Goal: Information Seeking & Learning: Learn about a topic

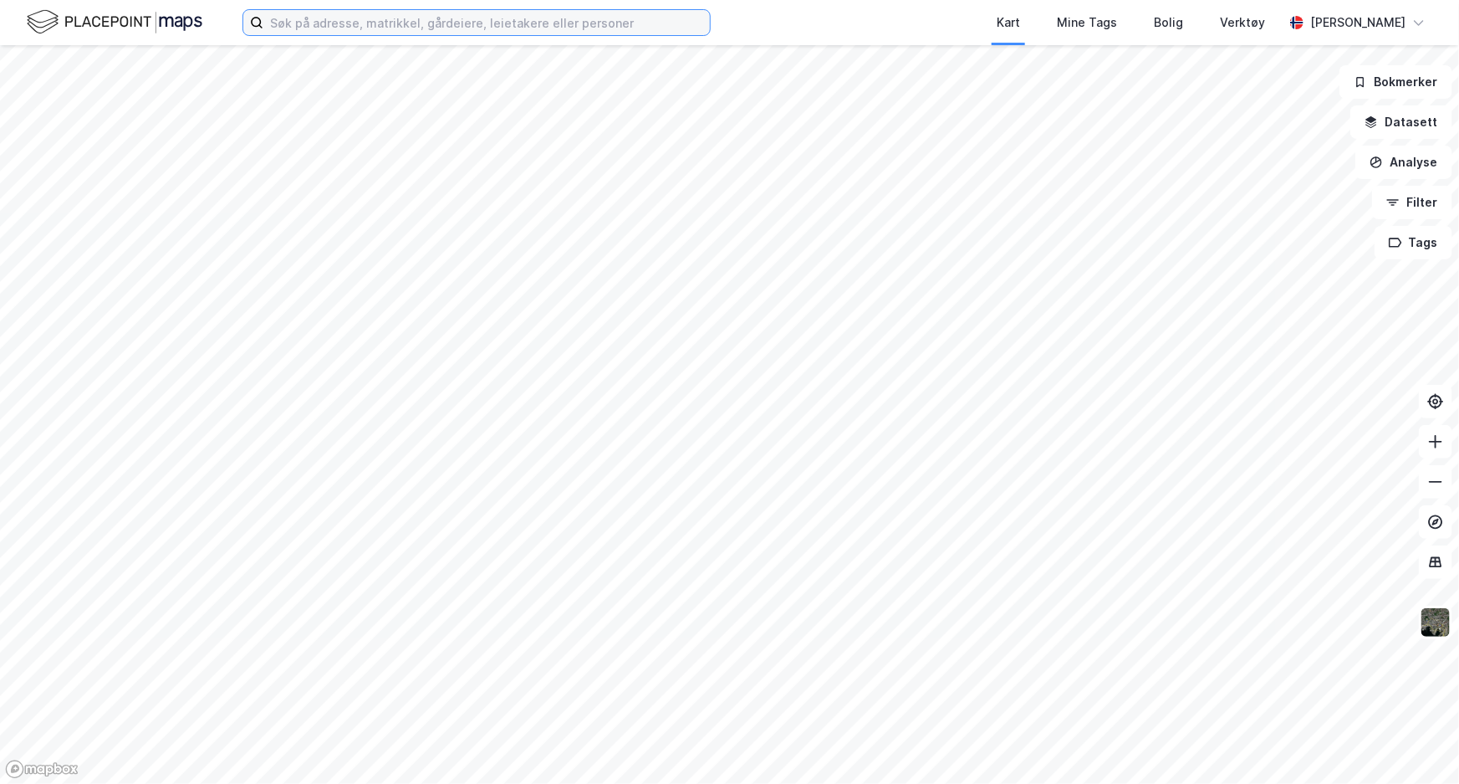
click at [447, 13] on input at bounding box center [486, 22] width 447 height 25
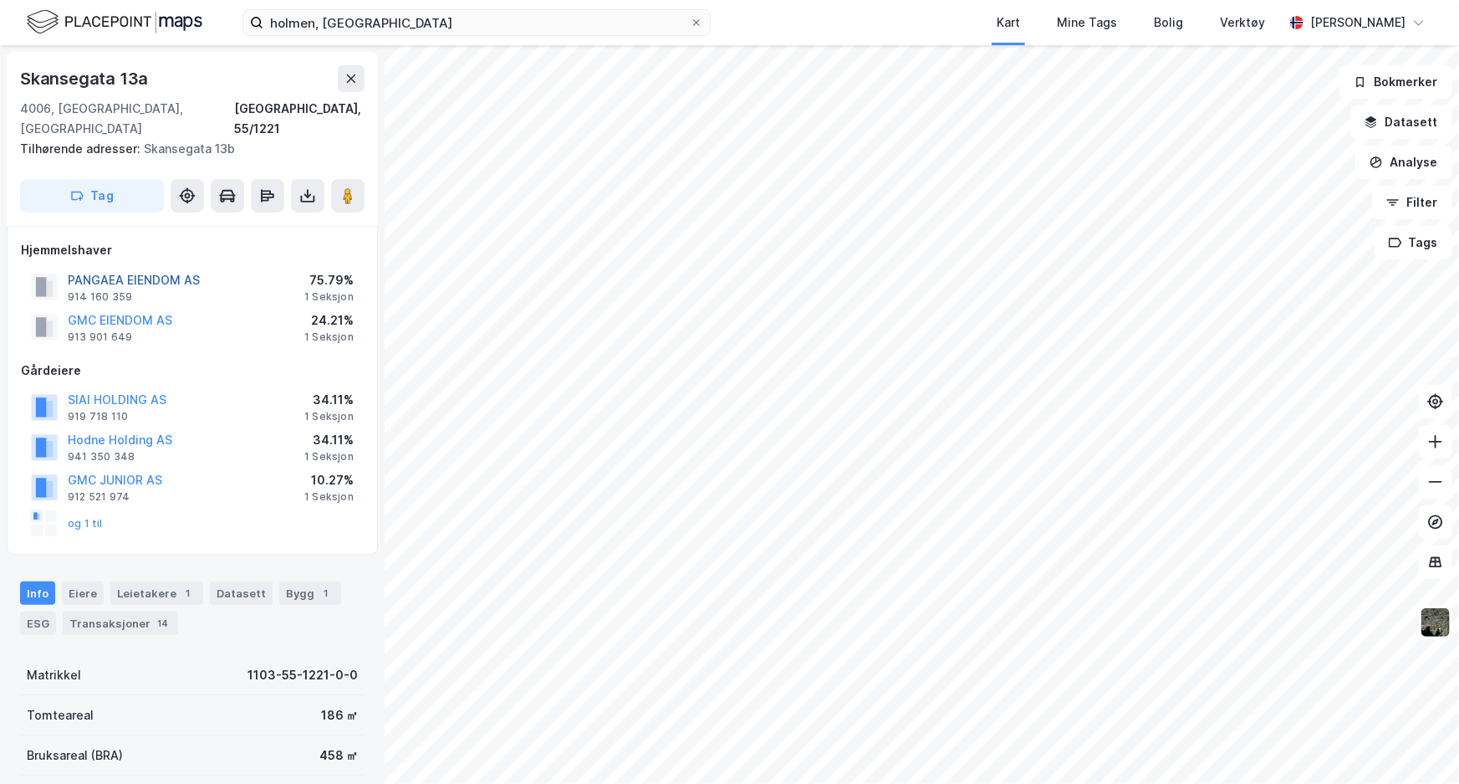
click at [0, 0] on button "PANGAEA EIENDOM AS" at bounding box center [0, 0] width 0 height 0
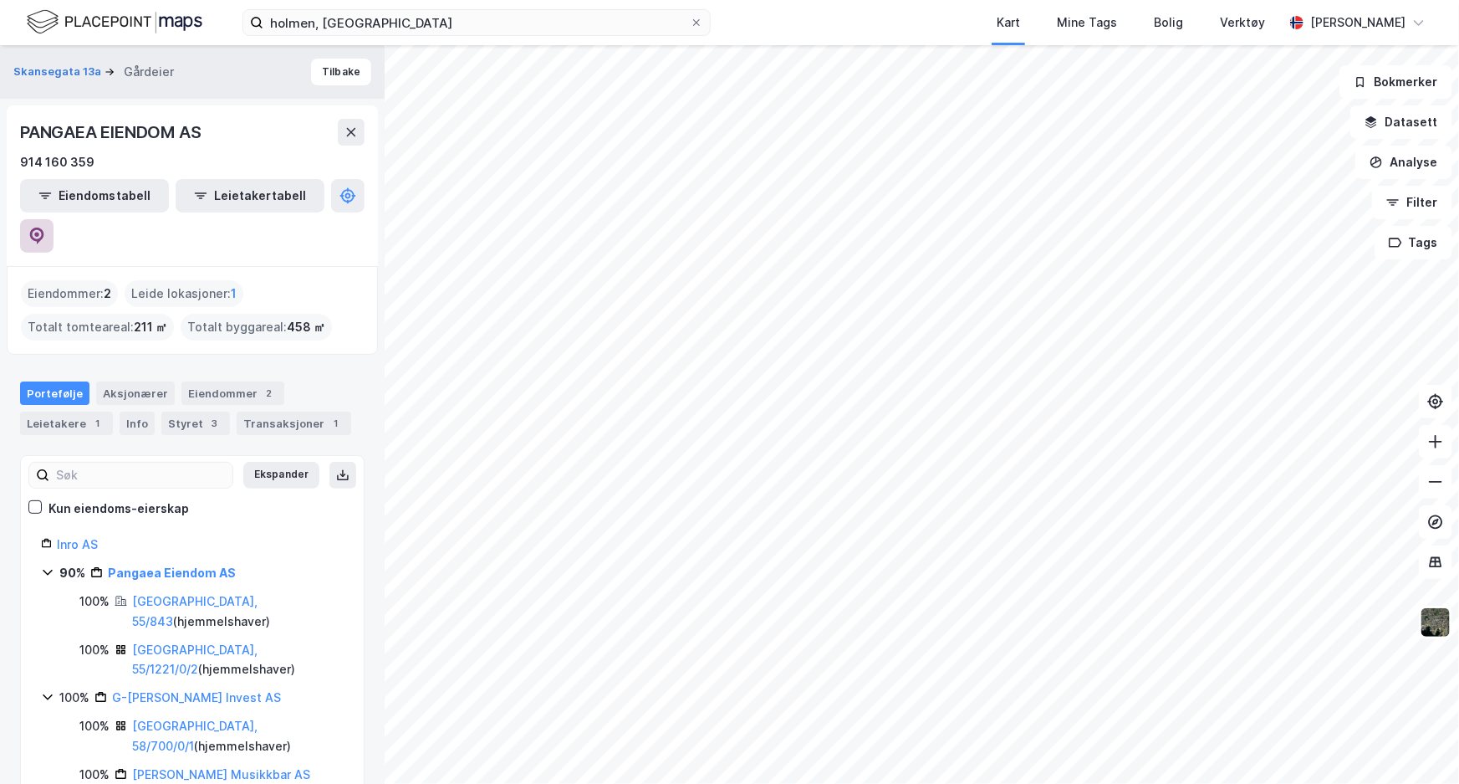
click at [44, 227] on icon at bounding box center [37, 235] width 14 height 17
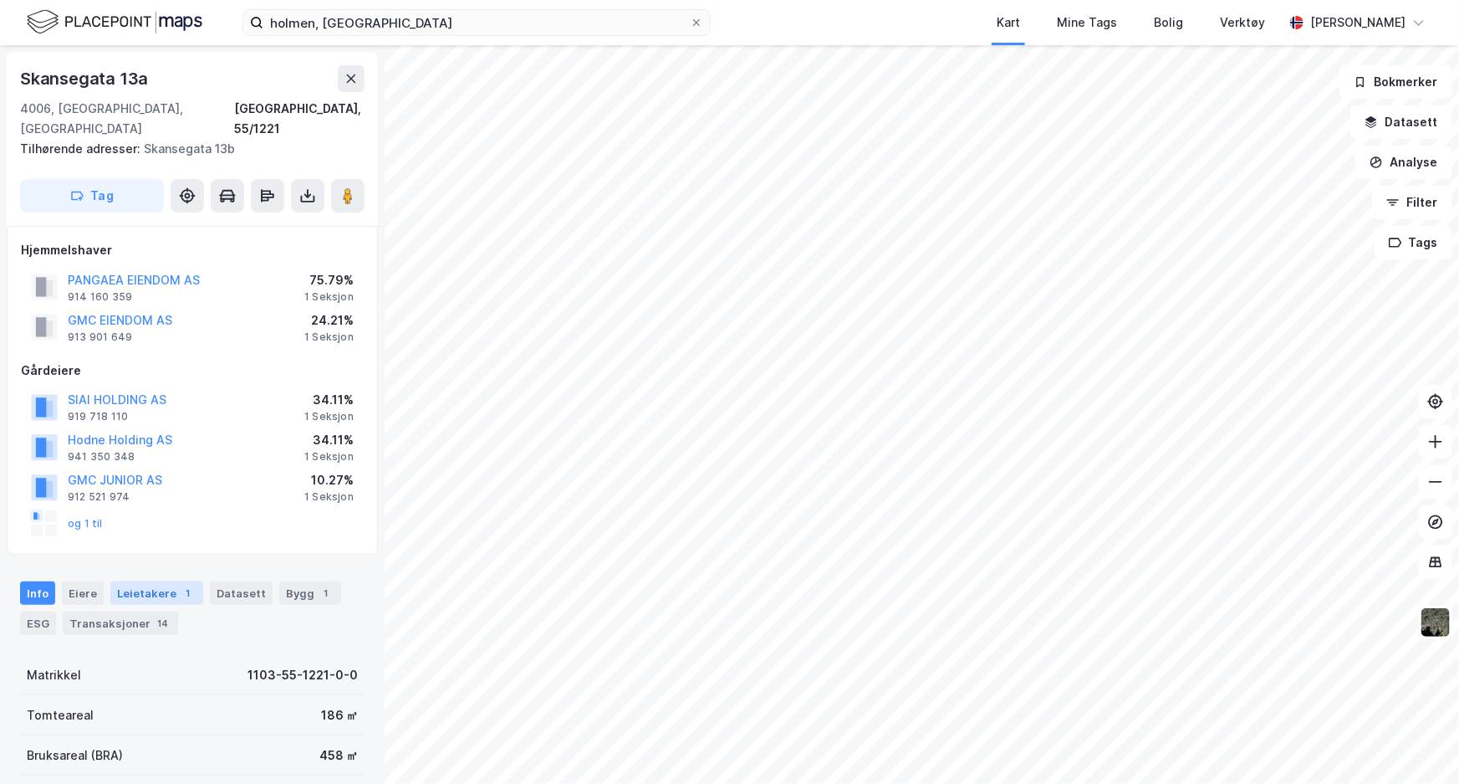
click at [140, 581] on div "Leietakere 1" at bounding box center [156, 592] width 93 height 23
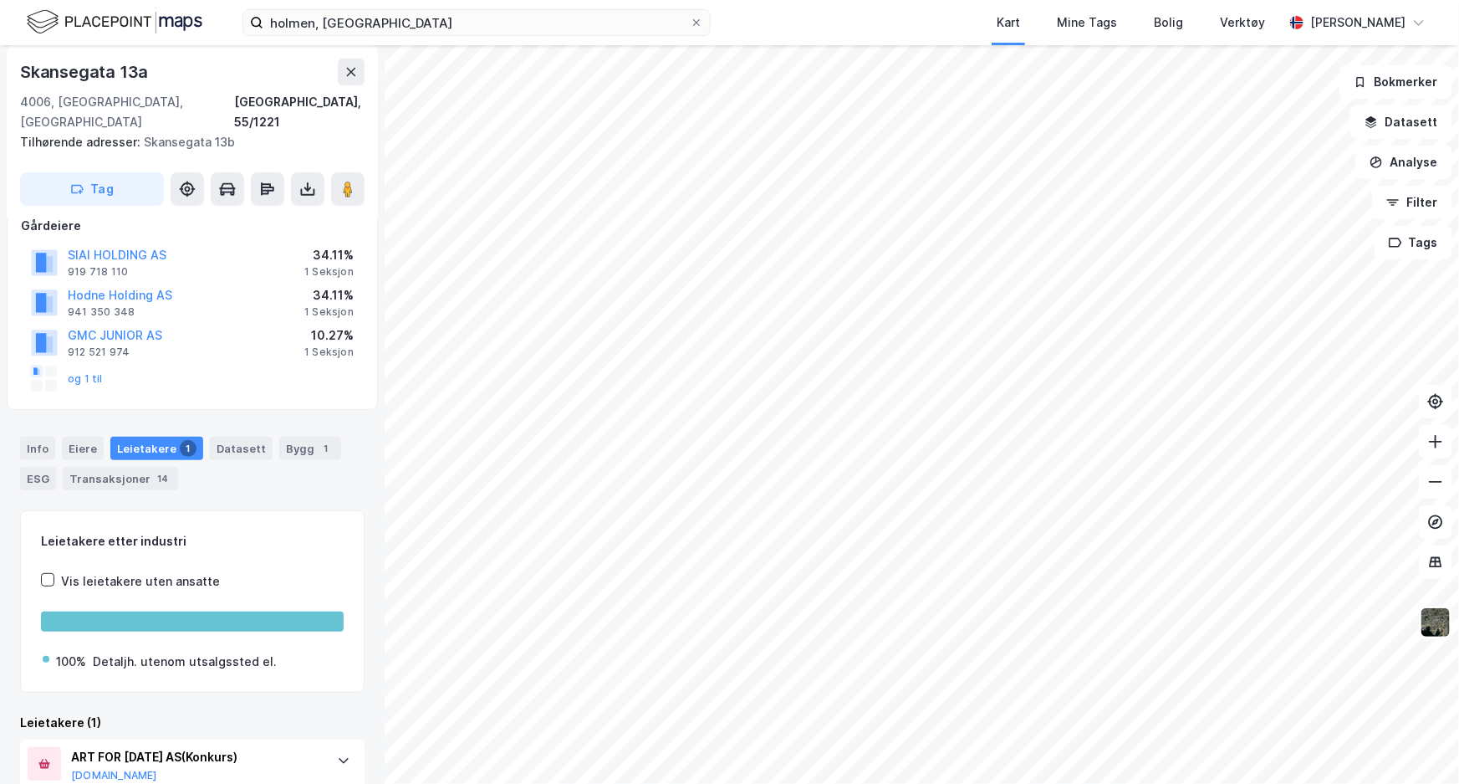
scroll to position [189, 0]
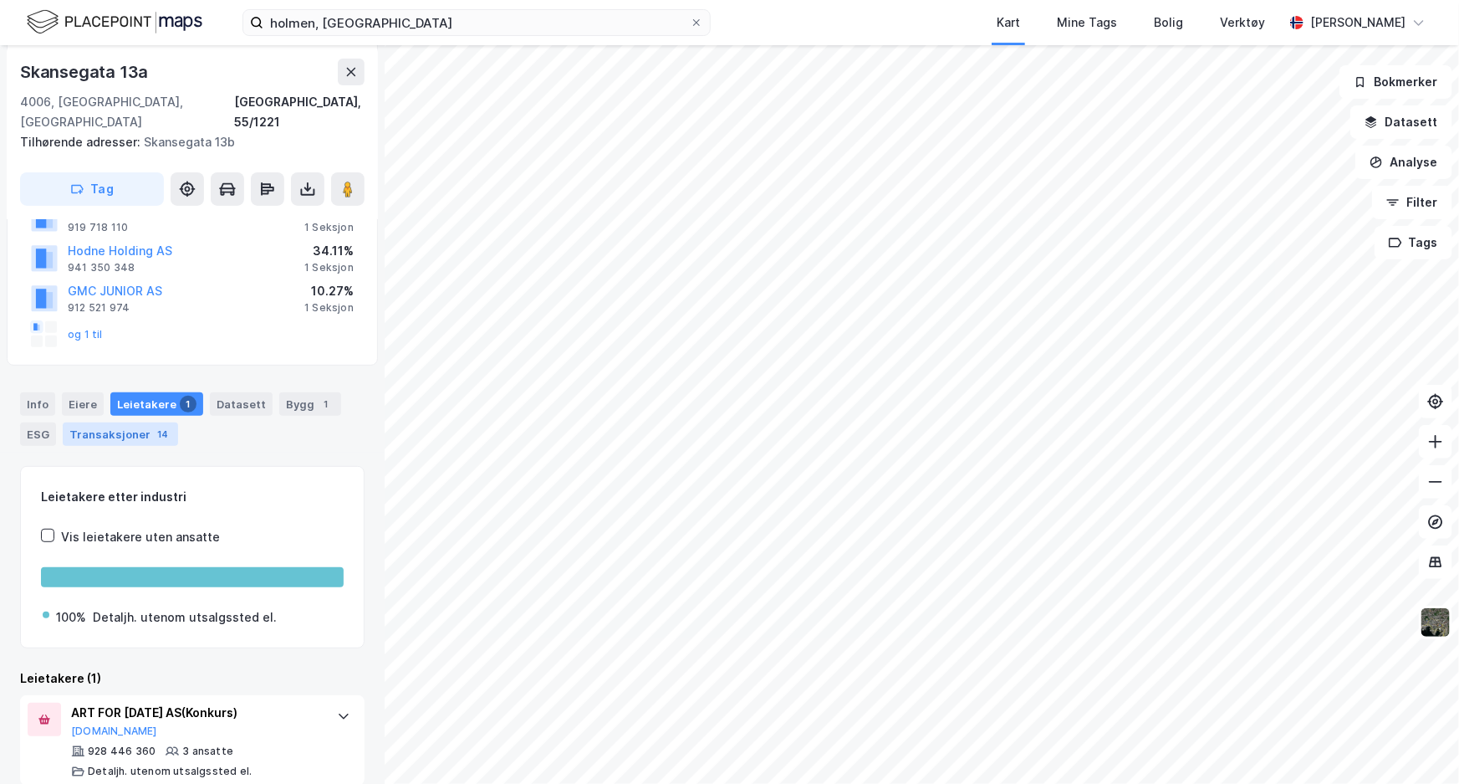
click at [135, 422] on div "Transaksjoner 14" at bounding box center [120, 433] width 115 height 23
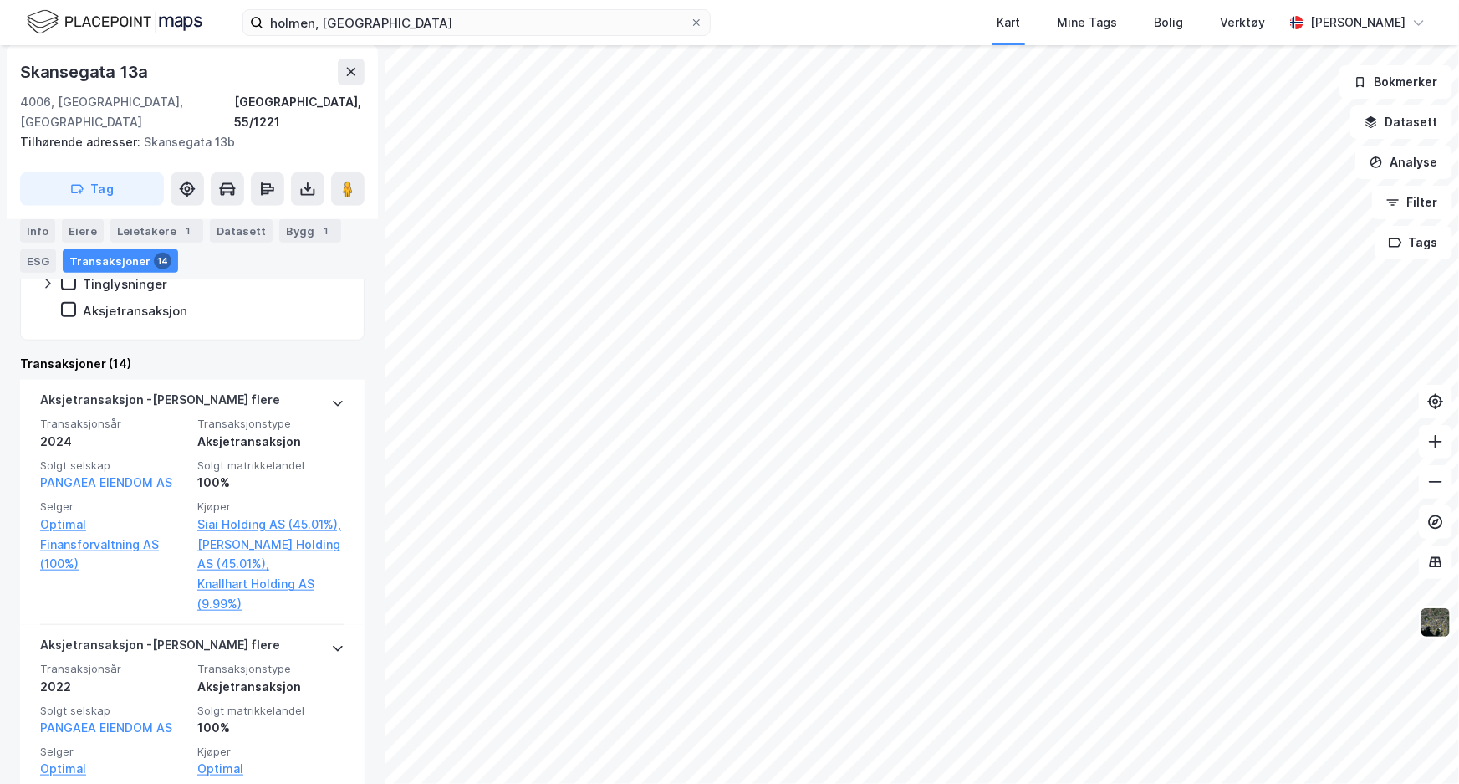
scroll to position [569, 0]
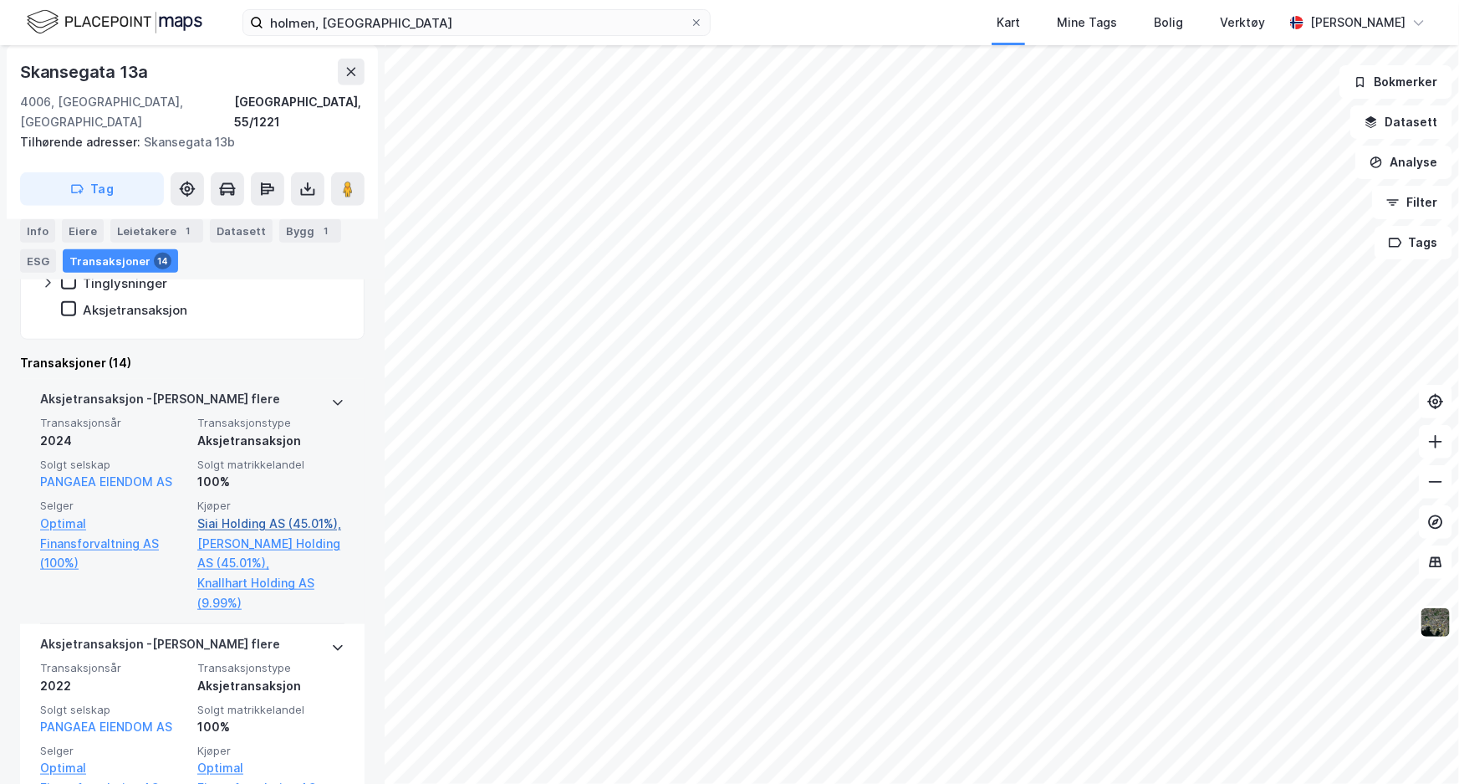
click at [259, 513] on link "Siai Holding AS (45.01%)," at bounding box center [270, 523] width 147 height 20
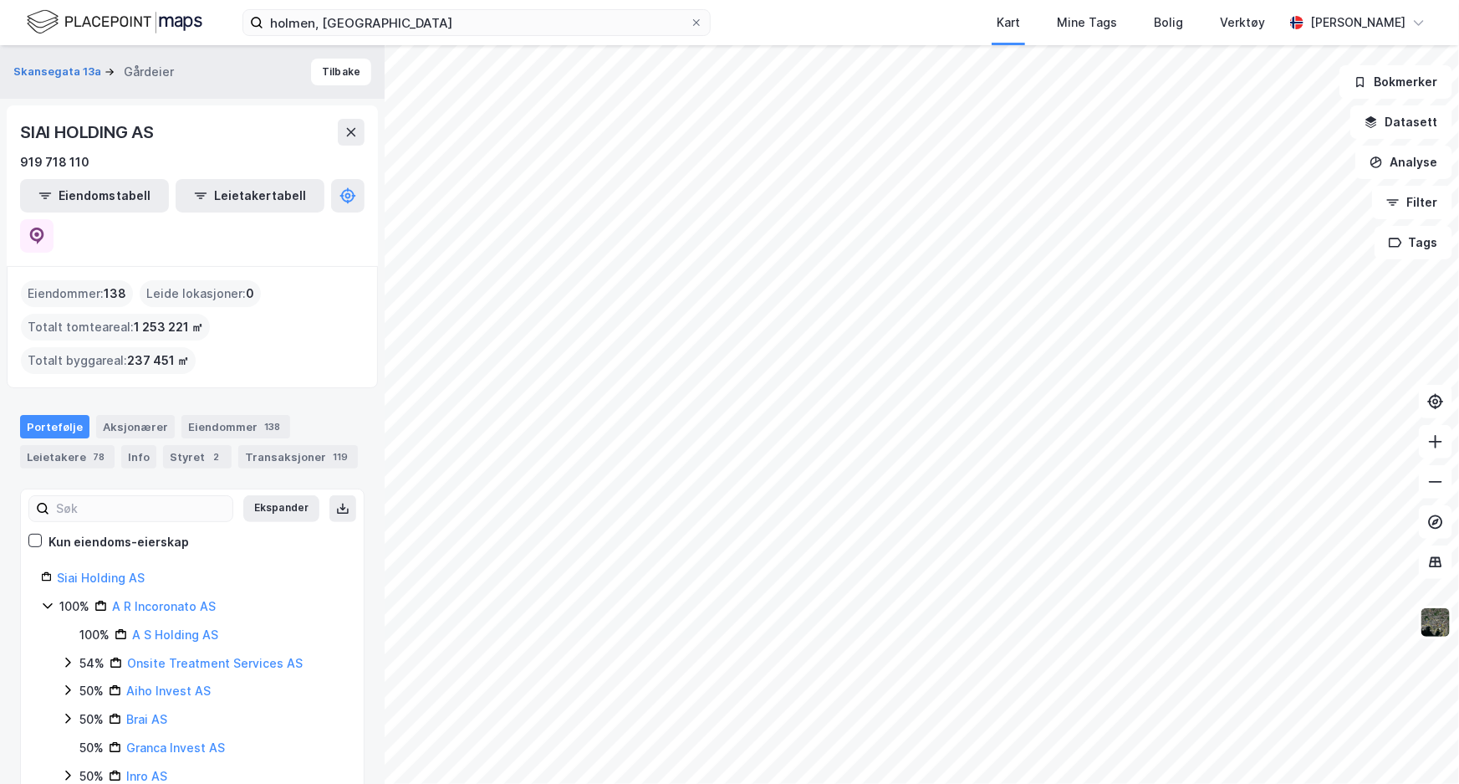
scroll to position [75, 0]
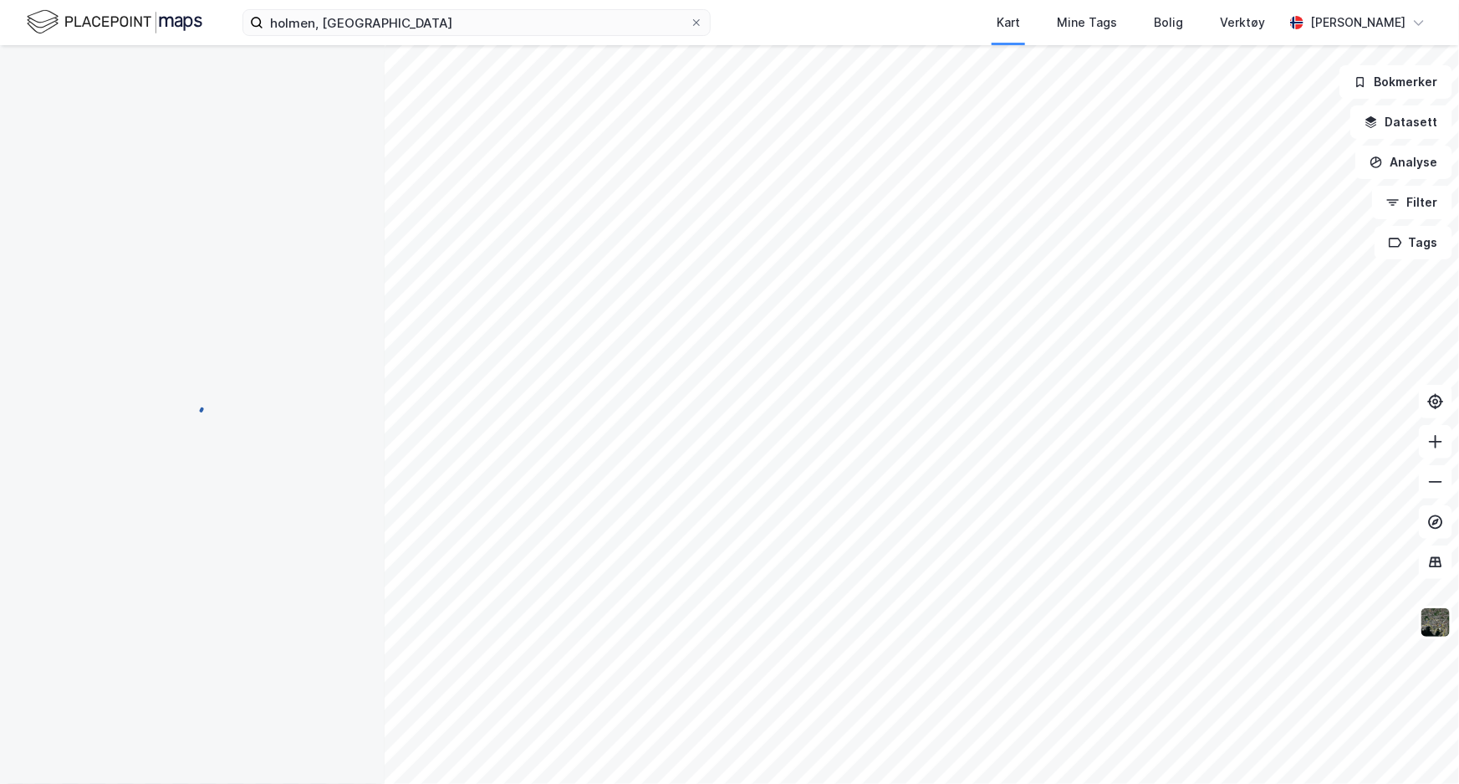
scroll to position [163, 0]
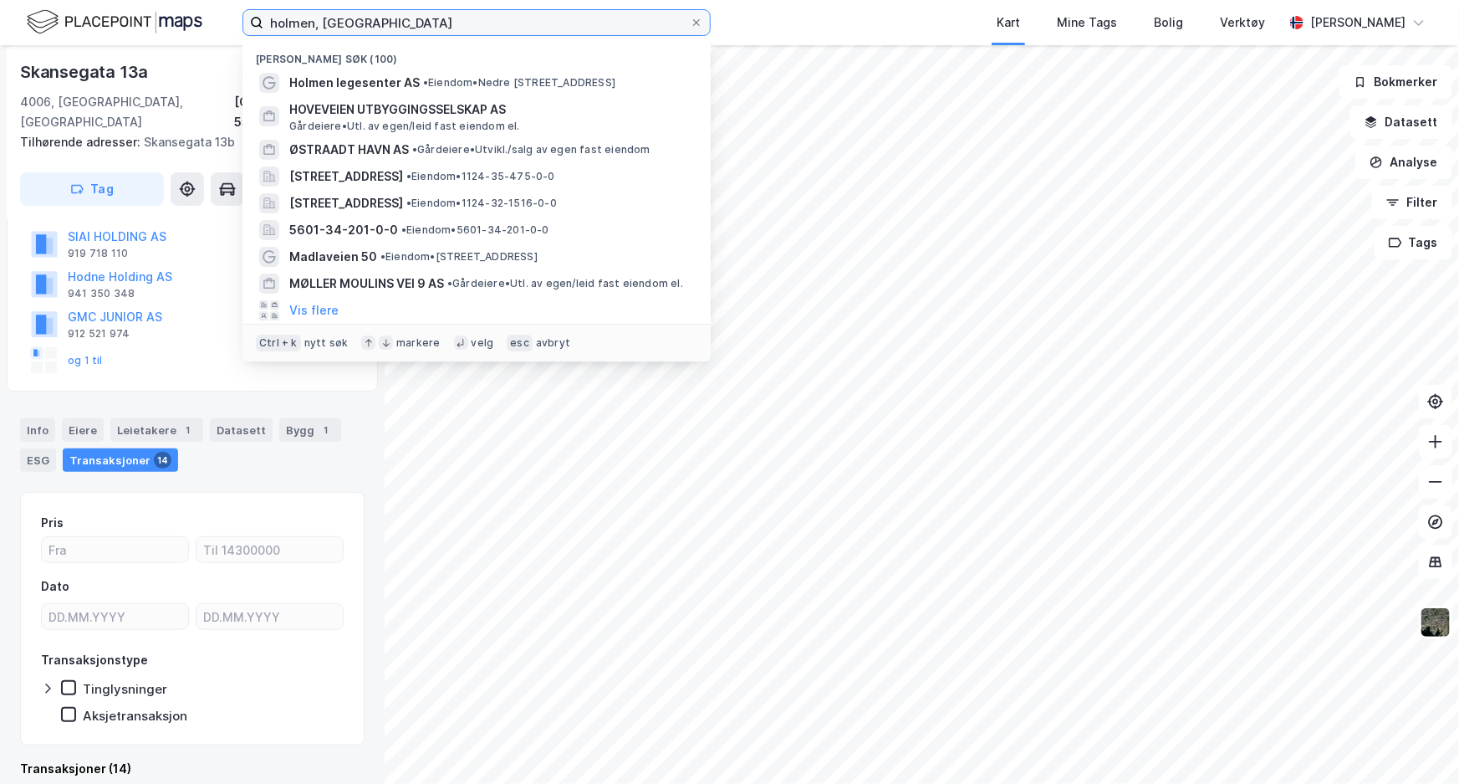
drag, startPoint x: 424, startPoint y: 17, endPoint x: 283, endPoint y: 23, distance: 141.5
click at [284, 23] on input "holmen, [GEOGRAPHIC_DATA]" at bounding box center [476, 22] width 427 height 25
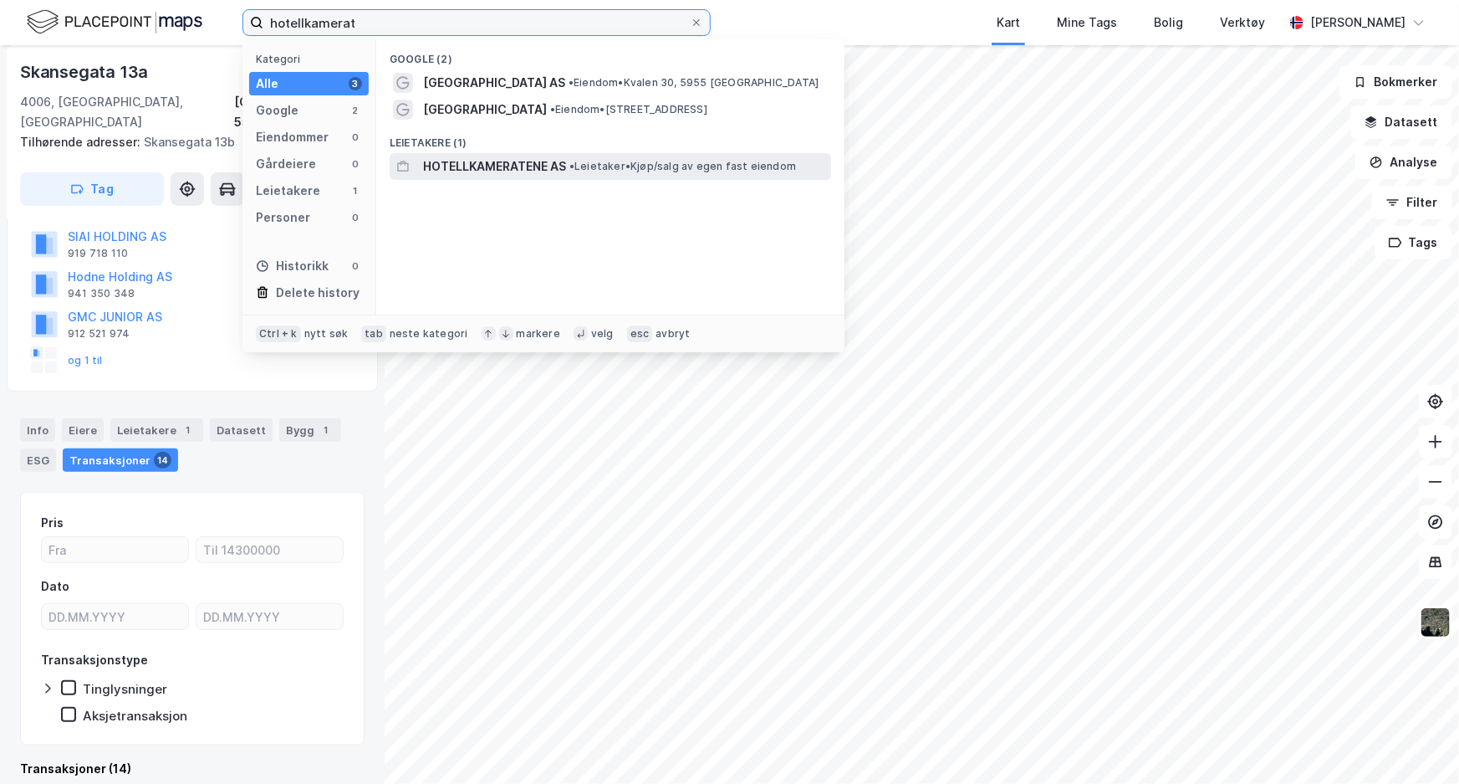
type input "hotellkamerat"
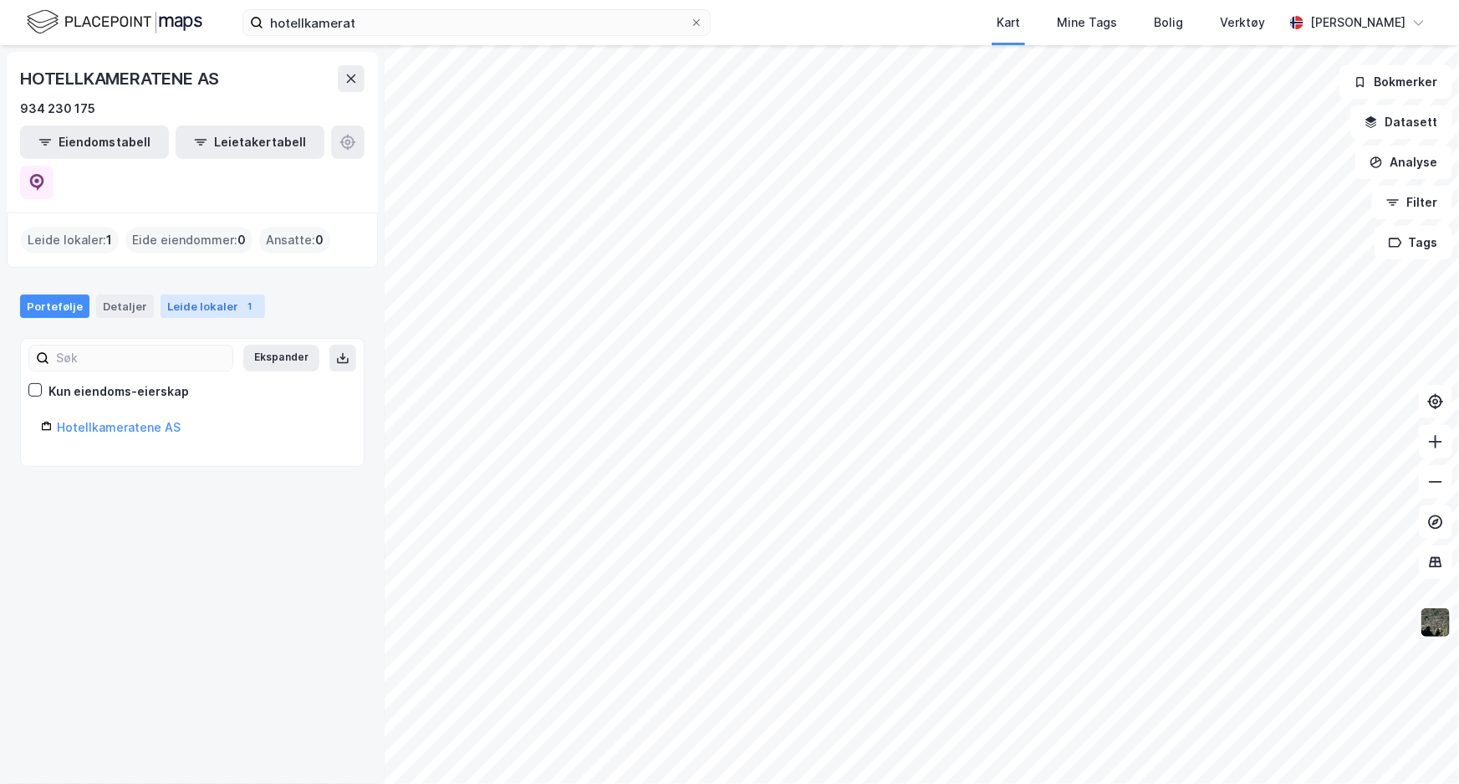
click at [207, 294] on div "Leide lokaler 1" at bounding box center [213, 305] width 105 height 23
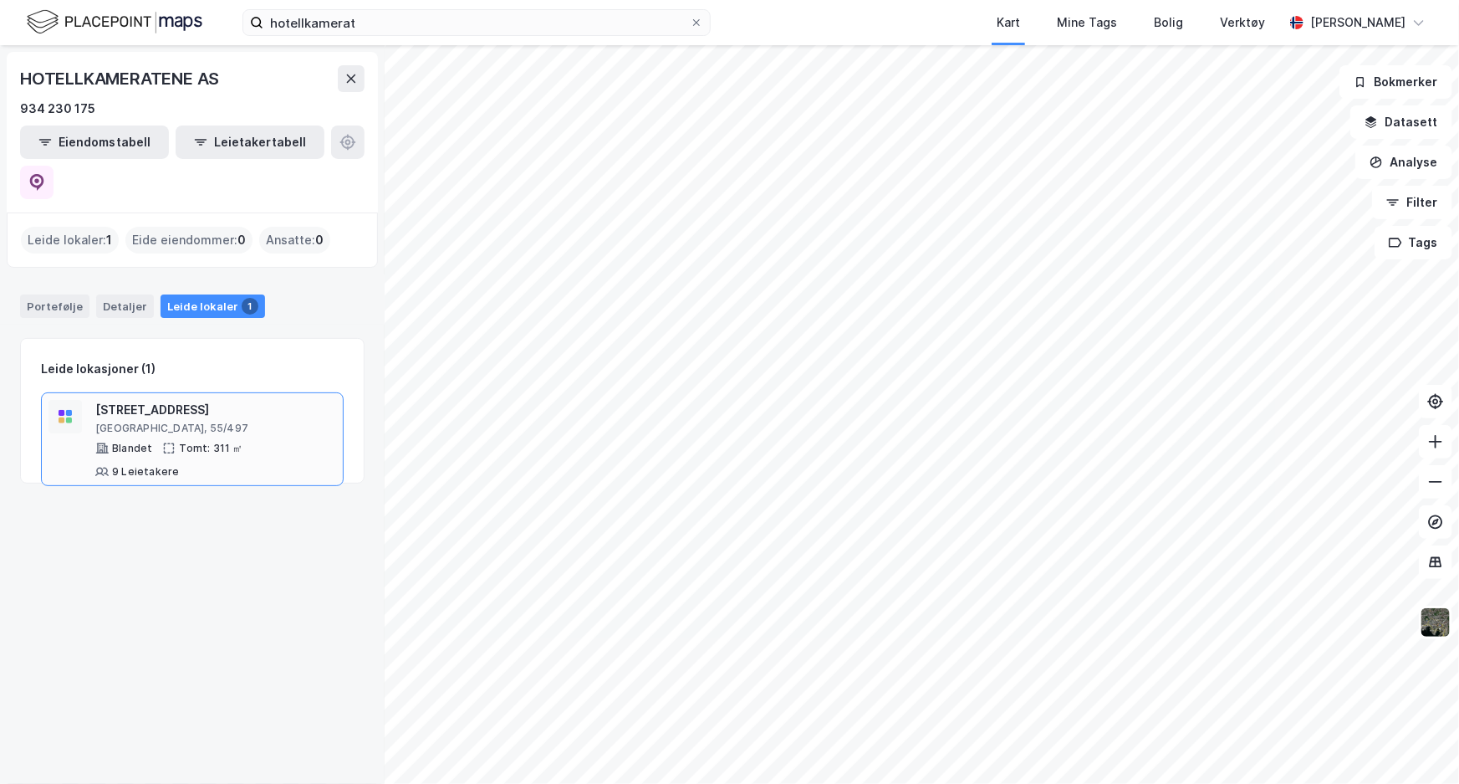
click at [163, 400] on div "[STREET_ADDRESS]" at bounding box center [215, 410] width 241 height 20
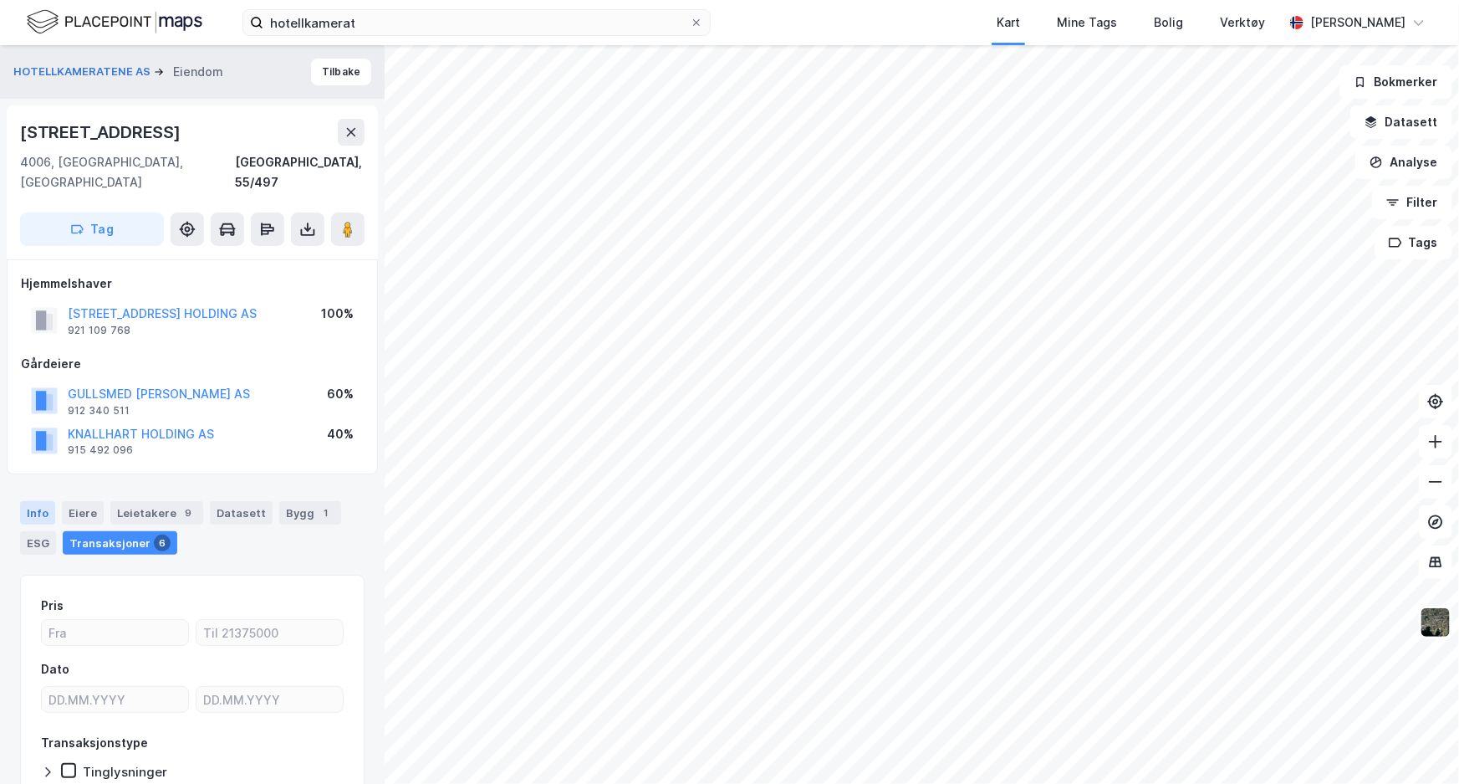
click at [39, 501] on div "Info" at bounding box center [37, 512] width 35 height 23
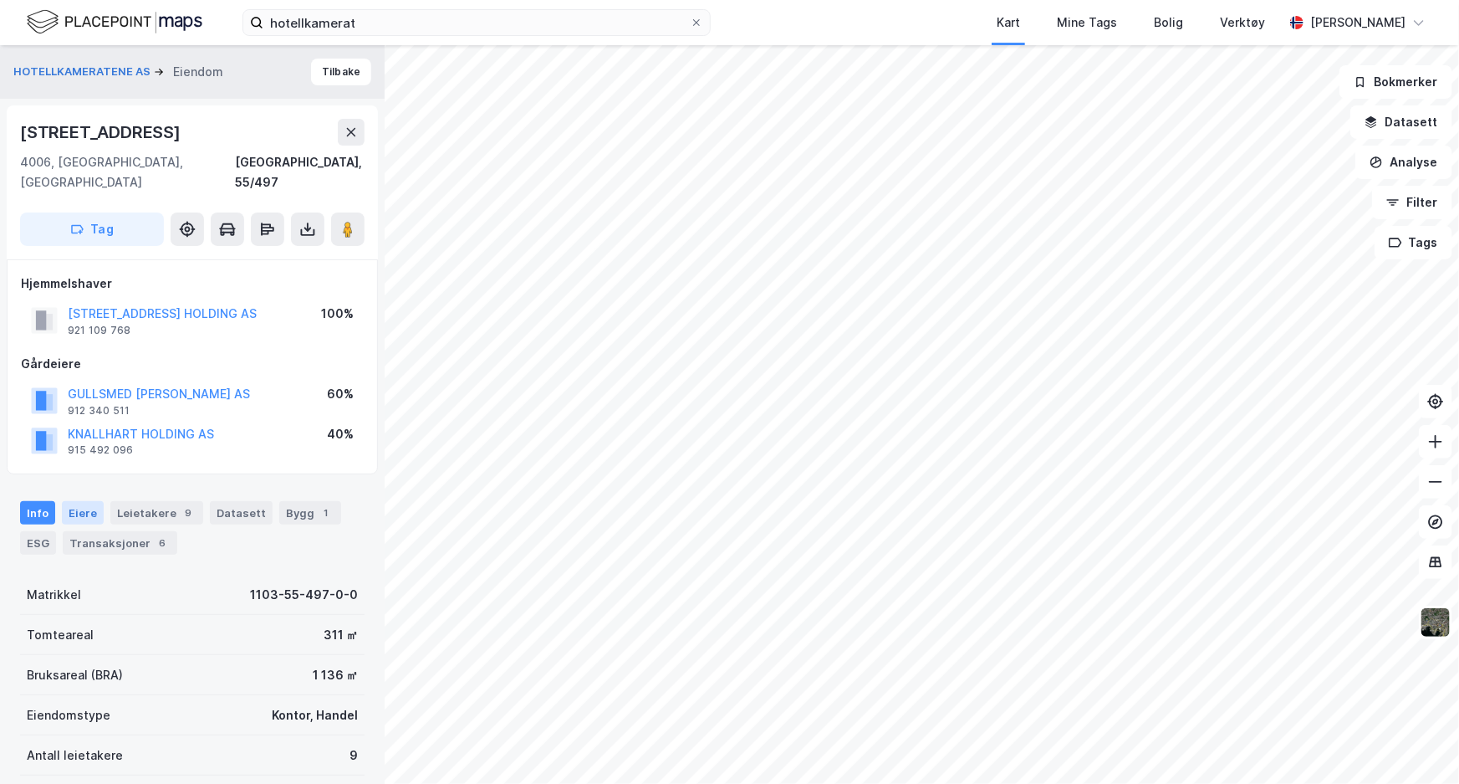
click at [85, 501] on div "Eiere" at bounding box center [83, 512] width 42 height 23
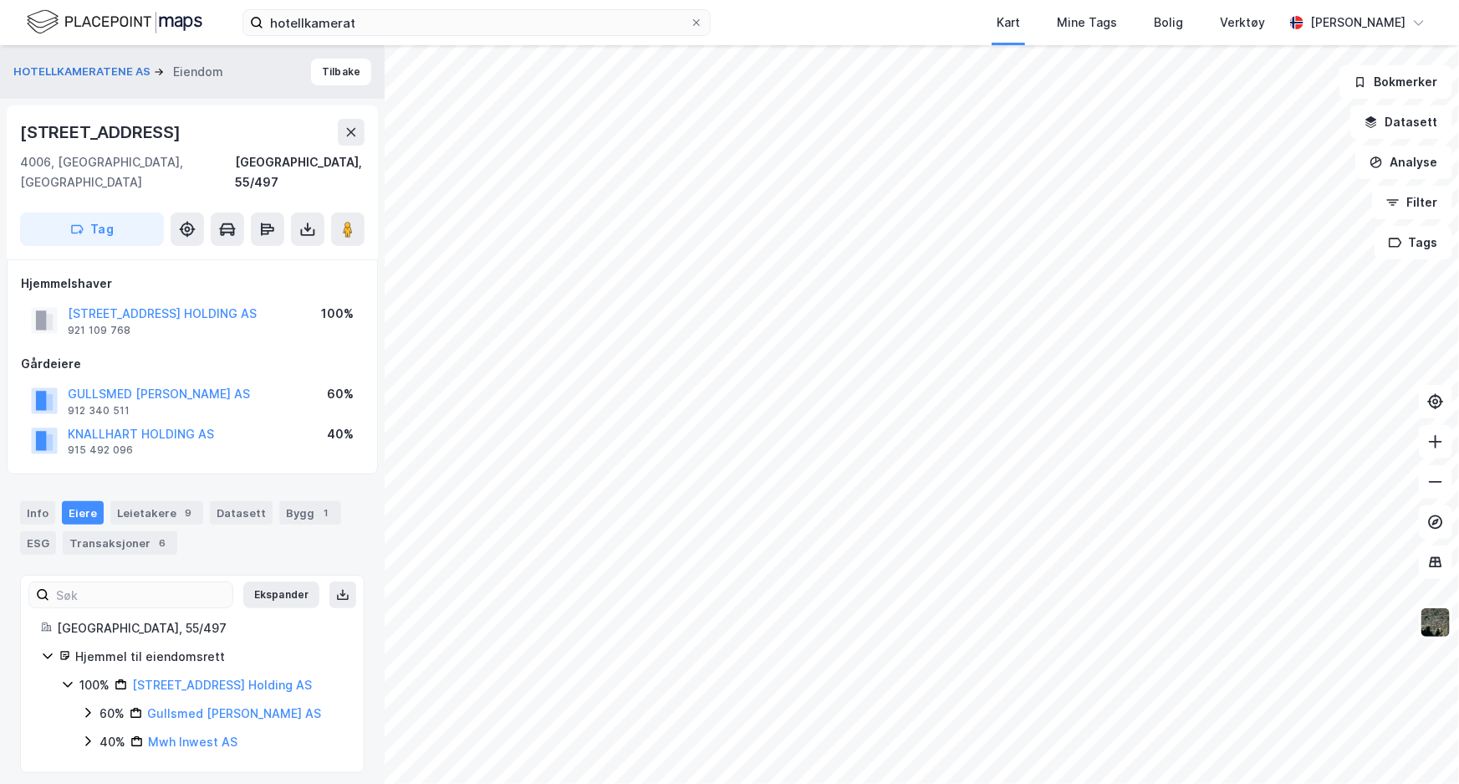
click at [92, 734] on icon at bounding box center [87, 740] width 13 height 13
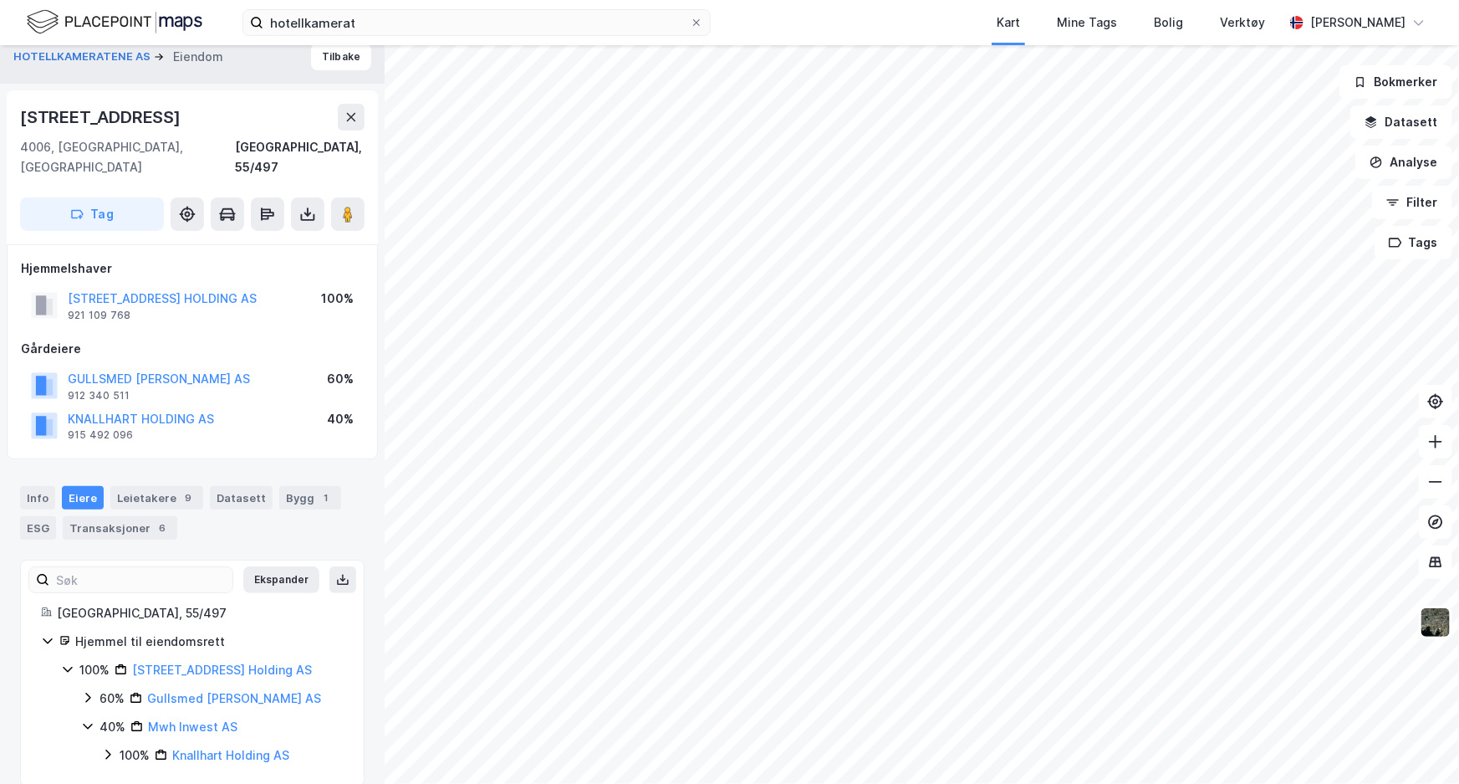
scroll to position [17, 0]
click at [107, 746] on icon at bounding box center [107, 752] width 13 height 13
